Goal: Task Accomplishment & Management: Manage account settings

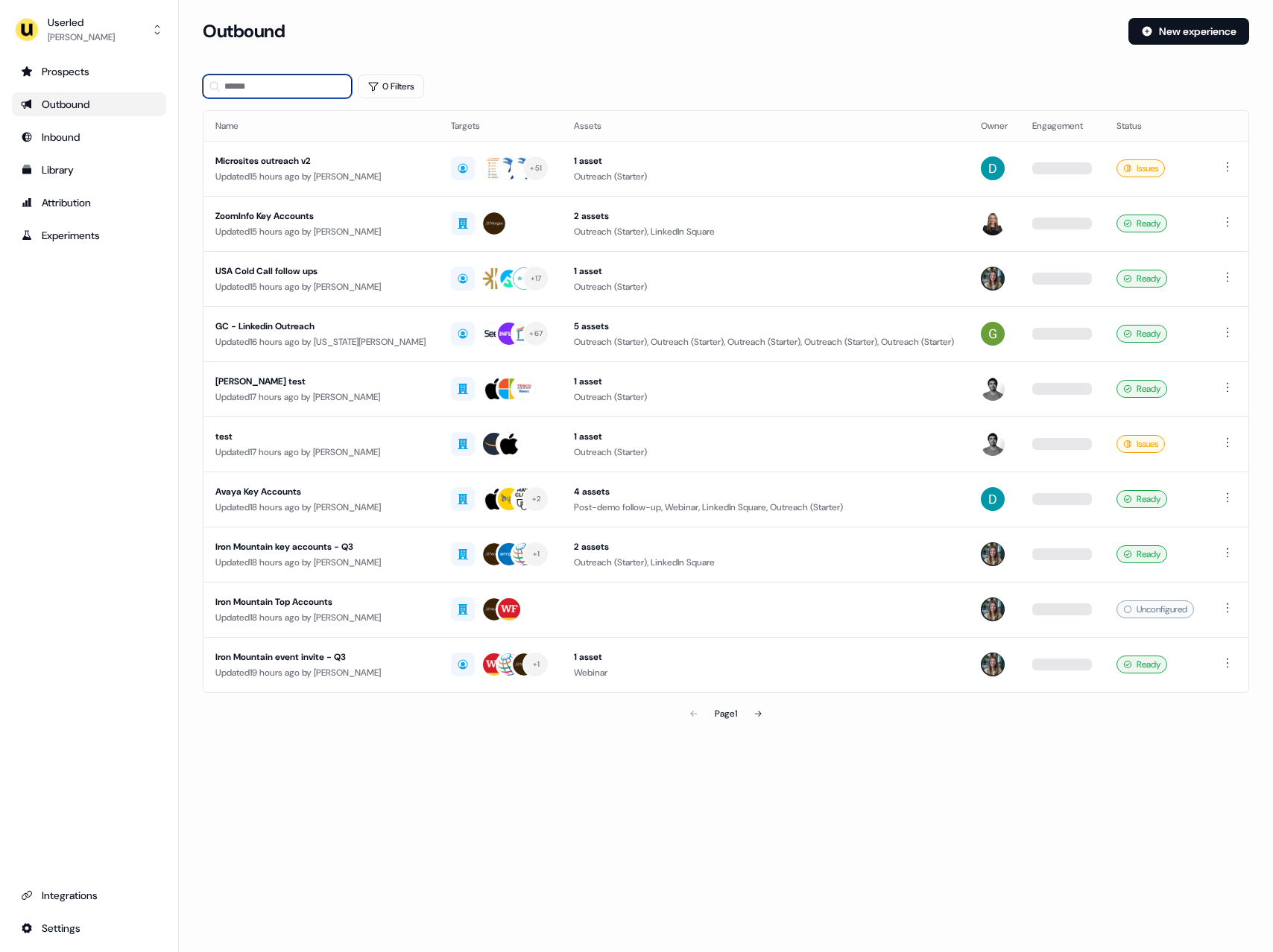
click at [267, 79] on input at bounding box center [277, 86] width 149 height 24
click at [40, 21] on div "Userled Marcus Cousins" at bounding box center [65, 30] width 100 height 30
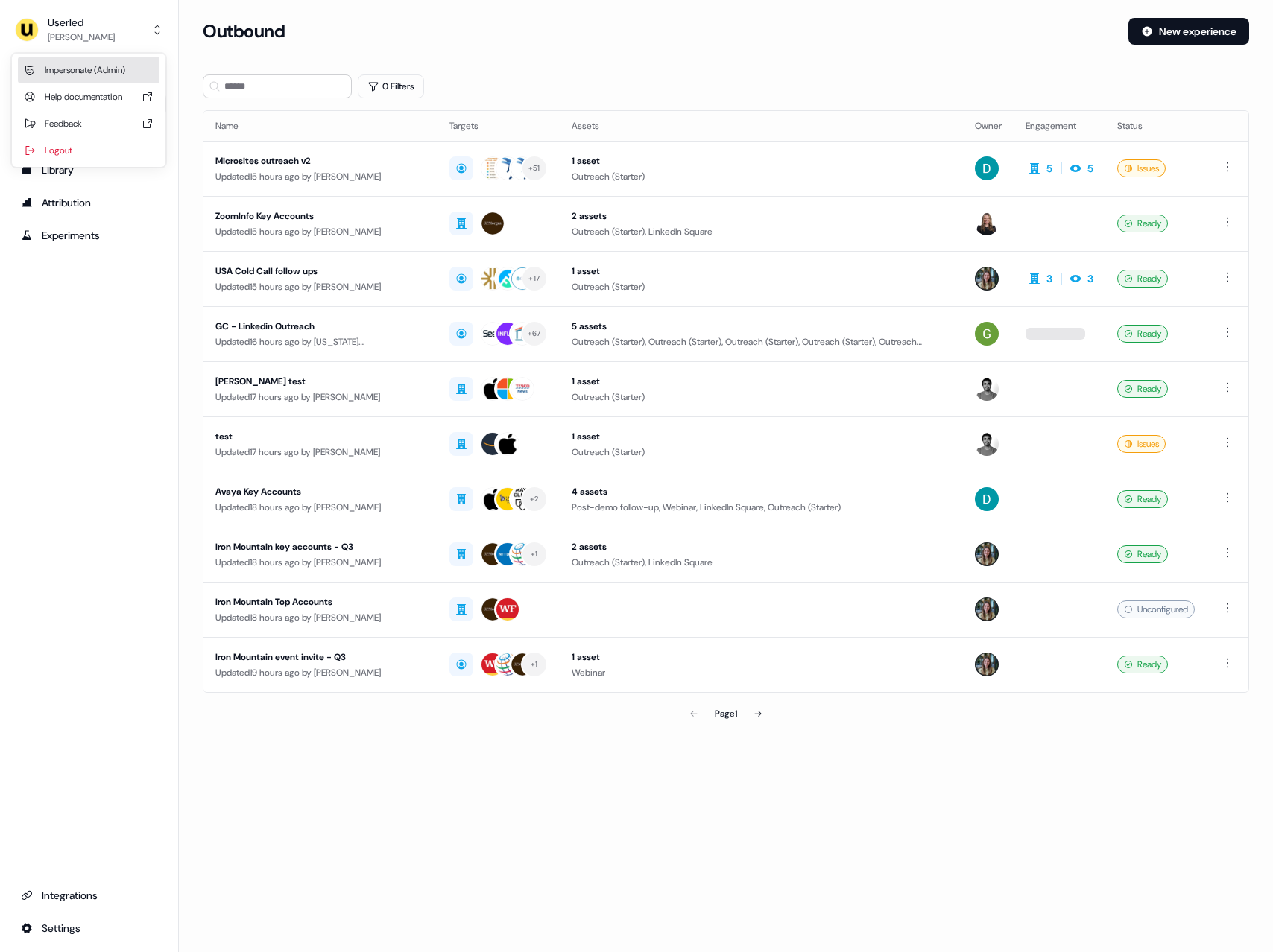
click at [93, 72] on div "Impersonate (Admin)" at bounding box center [88, 70] width 142 height 27
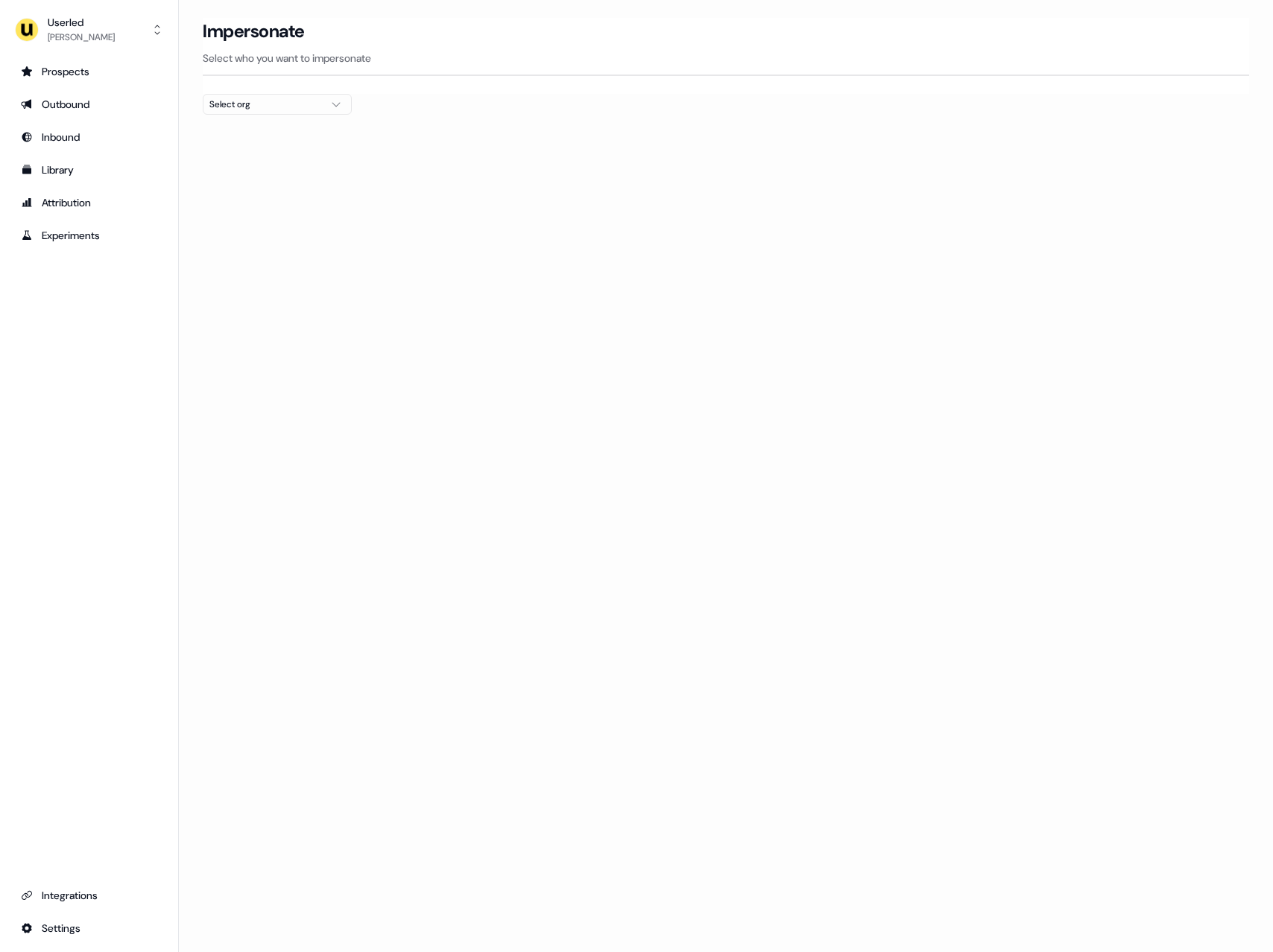
click at [278, 106] on div "Select org" at bounding box center [265, 104] width 112 height 15
type input "****"
click at [264, 160] on div "Elastic" at bounding box center [277, 158] width 148 height 24
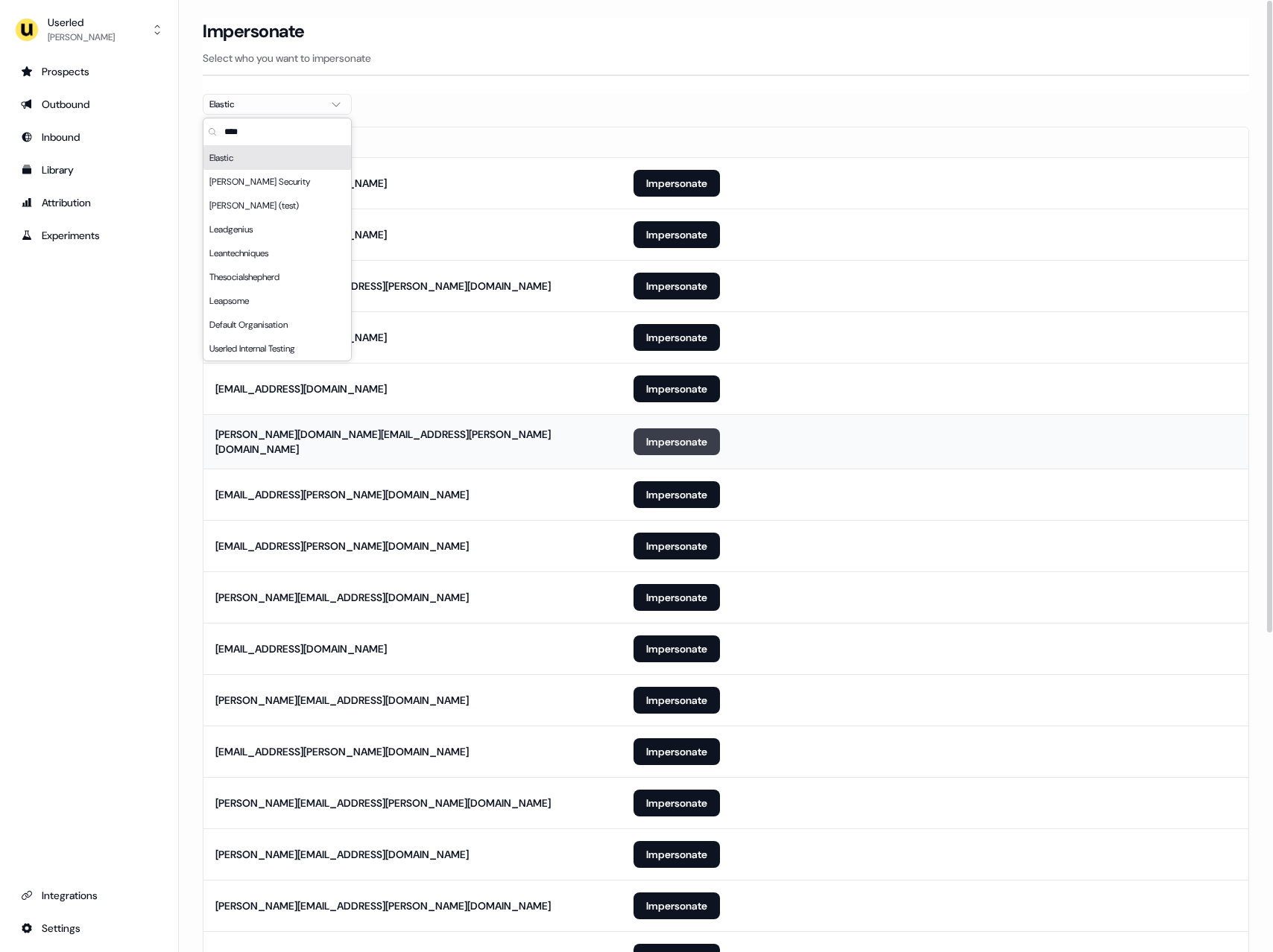
click at [676, 445] on button "Impersonate" at bounding box center [676, 442] width 87 height 27
